Goal: Task Accomplishment & Management: Manage account settings

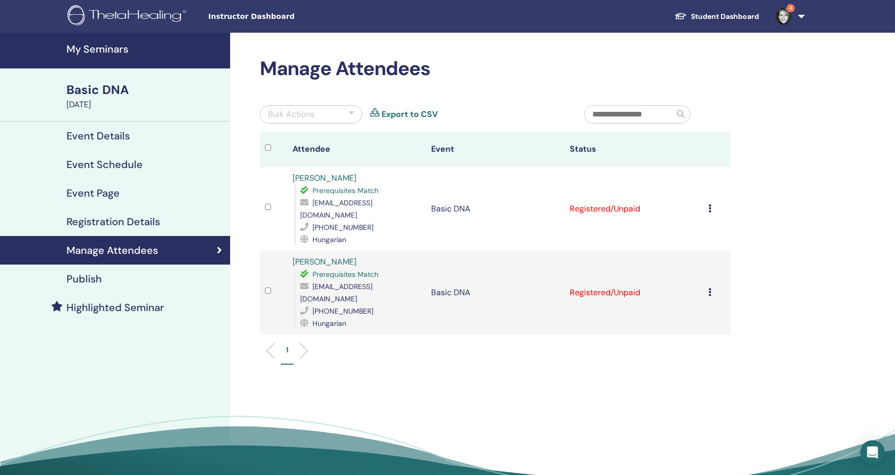
click at [709, 205] on icon at bounding box center [709, 208] width 3 height 8
click at [711, 243] on p "Mark as Paid" at bounding box center [706, 245] width 81 height 12
click at [710, 288] on icon at bounding box center [709, 292] width 3 height 8
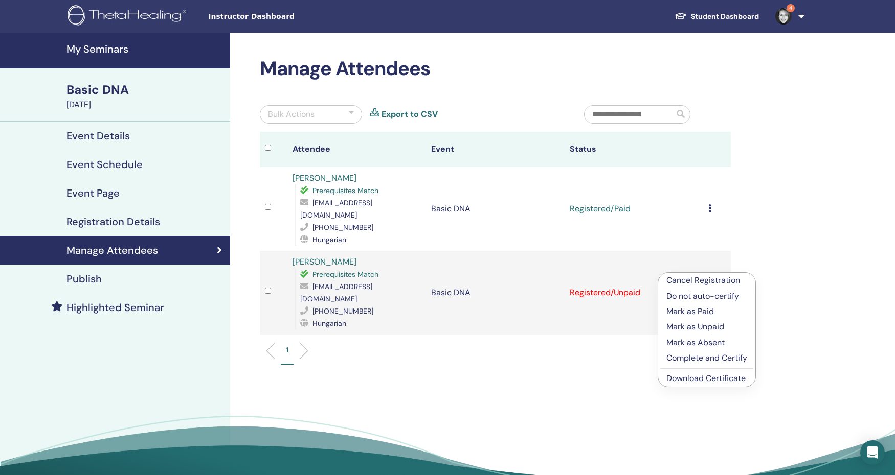
click at [710, 312] on p "Mark as Paid" at bounding box center [706, 312] width 81 height 12
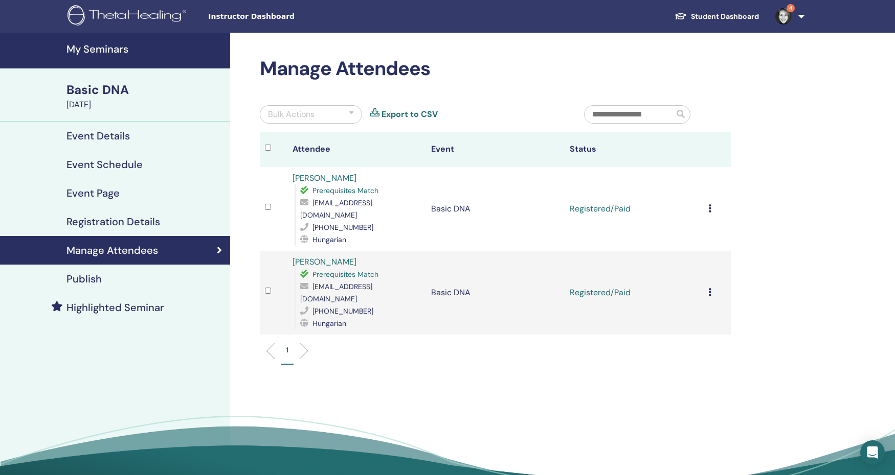
click at [788, 9] on span "4" at bounding box center [790, 8] width 8 height 8
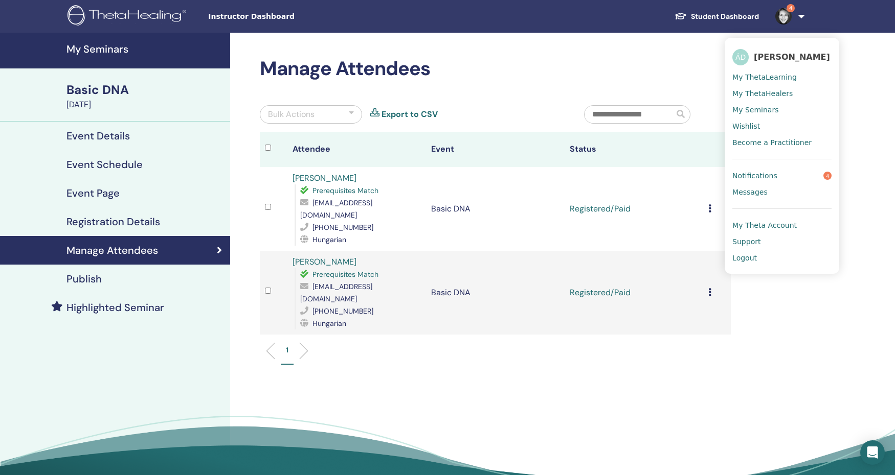
click at [826, 173] on span "4" at bounding box center [827, 176] width 8 height 8
